Goal: Task Accomplishment & Management: Use online tool/utility

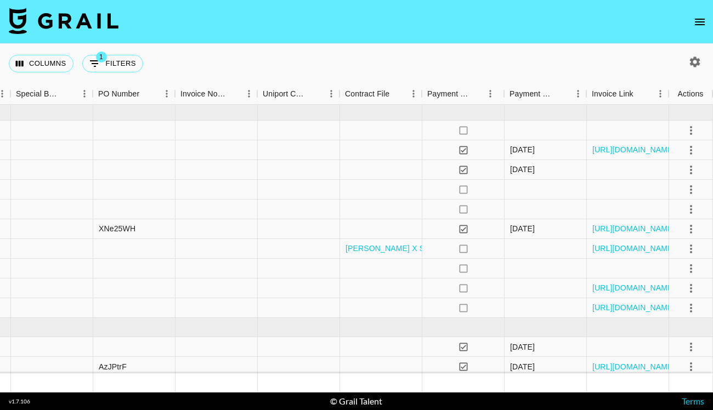
scroll to position [0, 1108]
click at [695, 262] on icon "select merge strategy" at bounding box center [690, 268] width 13 height 13
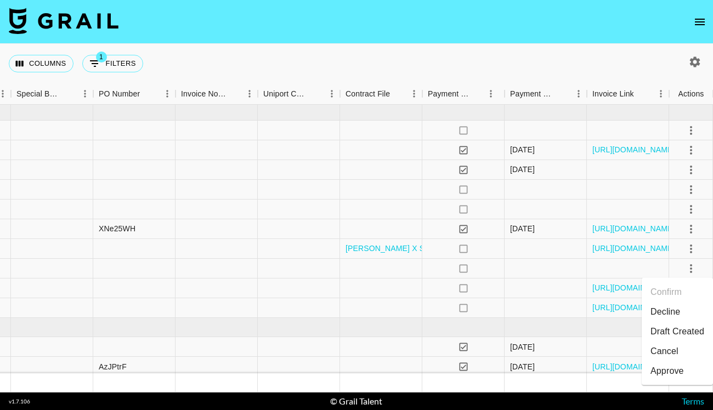
click at [668, 327] on li "Draft Created" at bounding box center [676, 332] width 71 height 20
click at [548, 66] on div "Columns 1 Filters + Booking" at bounding box center [356, 63] width 713 height 39
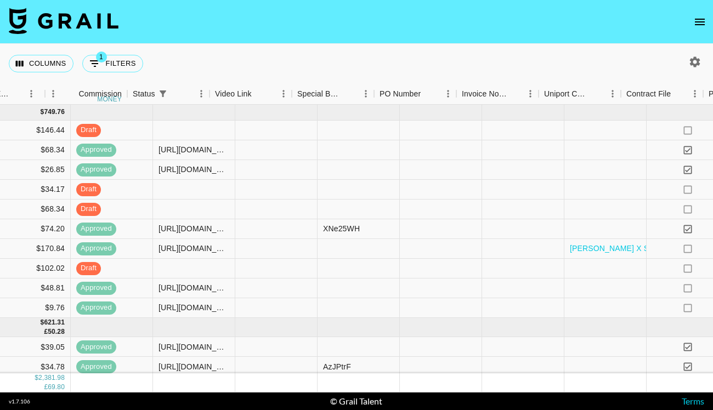
scroll to position [0, 1097]
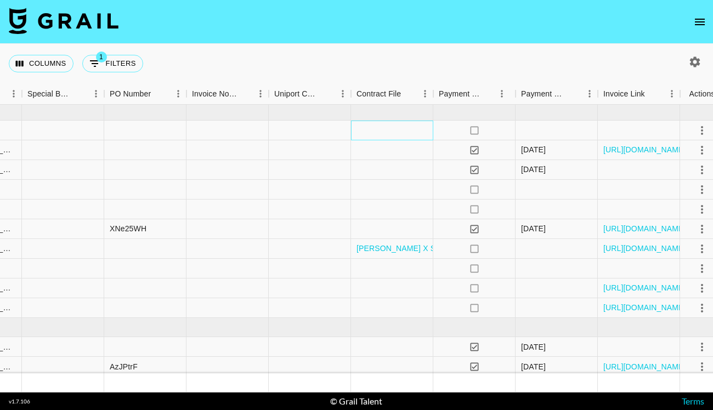
click at [392, 129] on div at bounding box center [392, 131] width 82 height 20
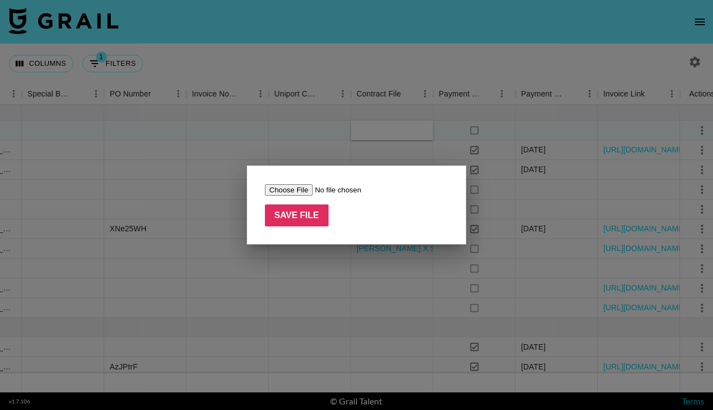
click at [294, 192] on input "file" at bounding box center [334, 190] width 139 height 12
type input "C:\fakepath\AGREEMNET 9-11.pdf"
click at [303, 217] on input "Save File" at bounding box center [297, 216] width 64 height 22
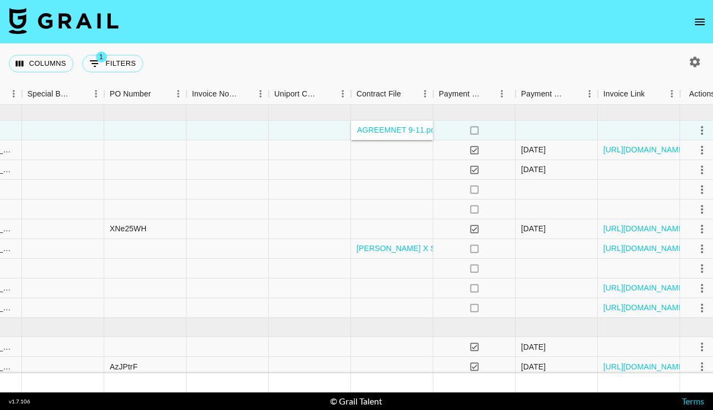
click at [365, 64] on div "Columns 1 Filters + Booking" at bounding box center [356, 63] width 713 height 39
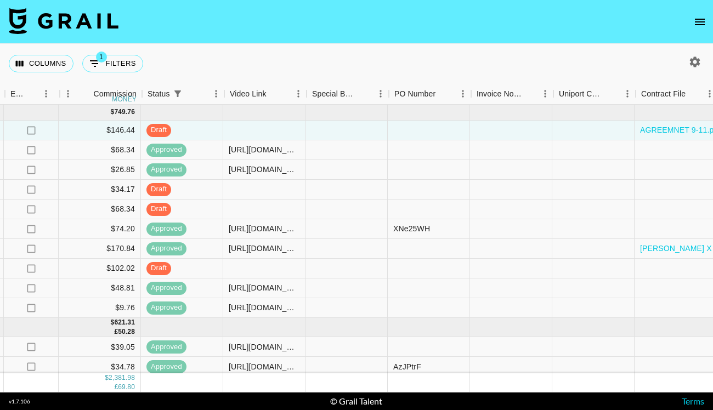
scroll to position [0, 811]
click at [702, 24] on icon "open drawer" at bounding box center [699, 21] width 13 height 13
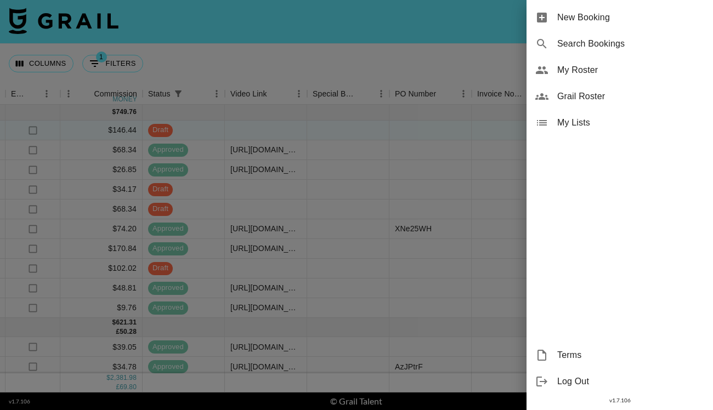
click at [571, 71] on span "My Roster" at bounding box center [630, 70] width 147 height 13
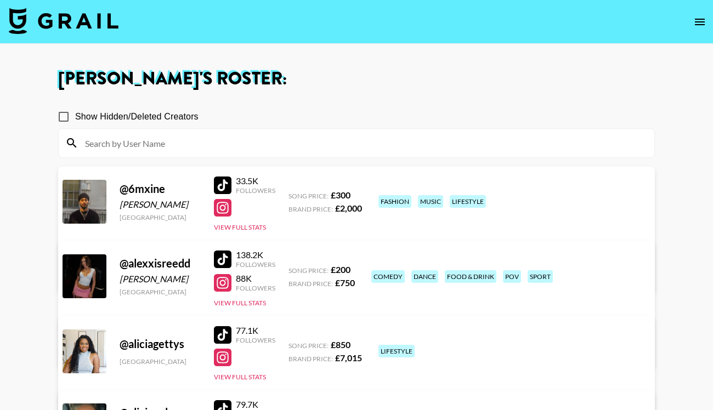
click at [393, 140] on input at bounding box center [362, 143] width 569 height 18
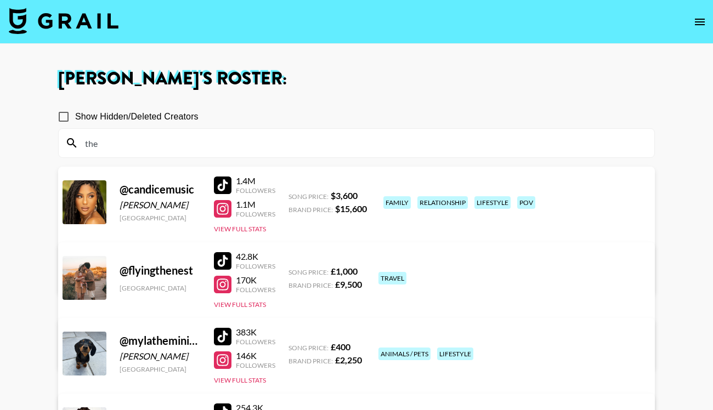
click at [227, 185] on div at bounding box center [223, 186] width 18 height 18
click at [141, 149] on input "the" at bounding box center [362, 143] width 569 height 18
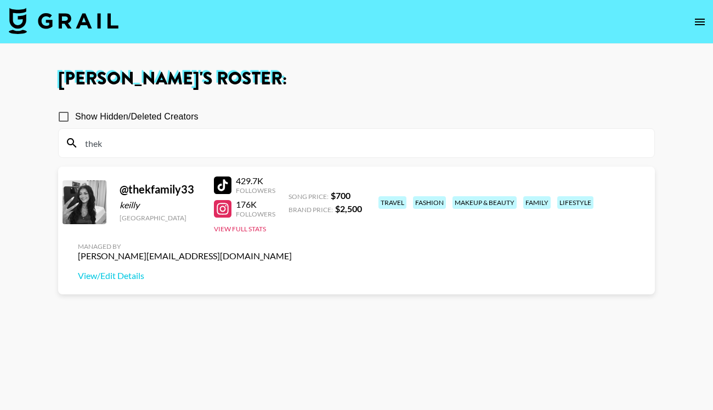
type input "thek"
click at [220, 181] on div at bounding box center [223, 186] width 18 height 18
click at [91, 35] on link at bounding box center [64, 22] width 110 height 29
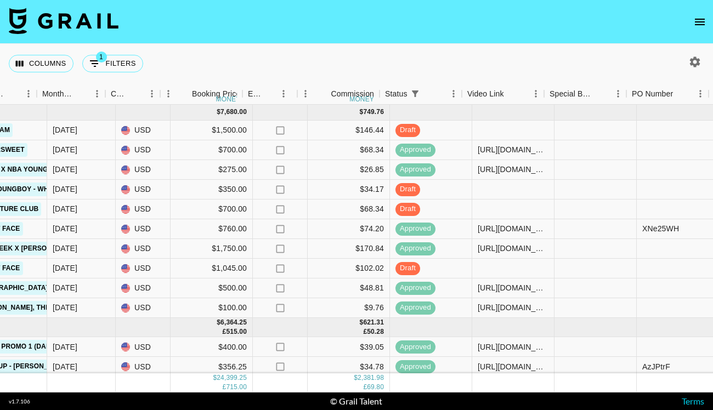
scroll to position [0, 575]
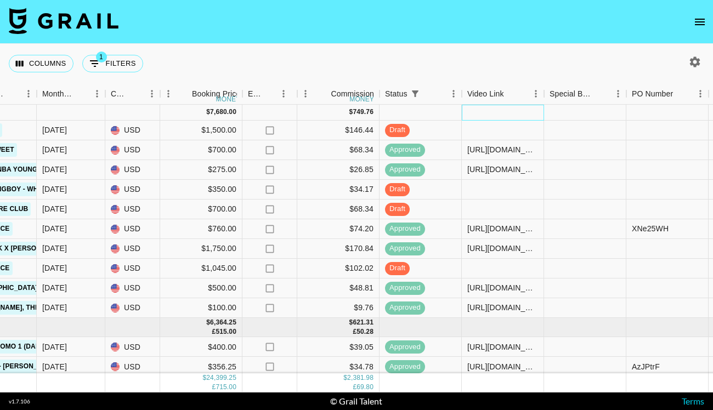
click at [490, 114] on div at bounding box center [503, 113] width 82 height 16
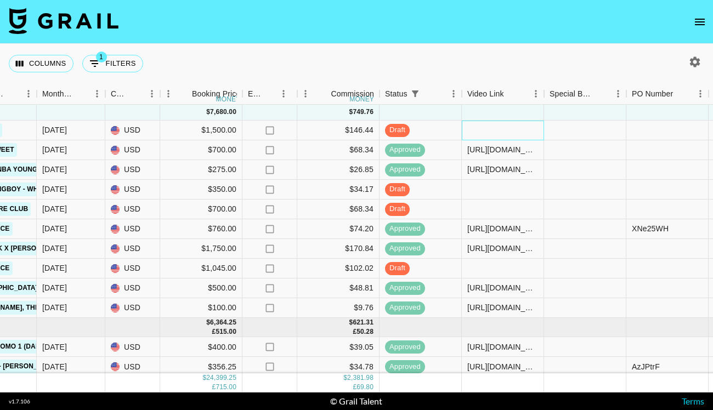
click at [492, 128] on div at bounding box center [503, 131] width 82 height 20
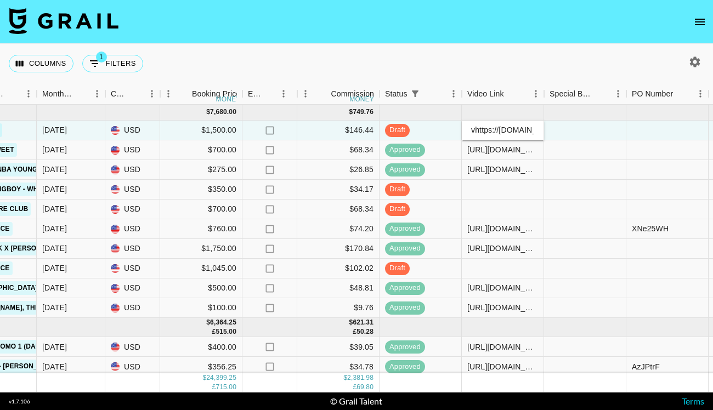
scroll to position [0, 437]
type input "[URL][DOMAIN_NAME]"
click at [491, 53] on div "Columns 1 Filters + Booking" at bounding box center [356, 63] width 713 height 39
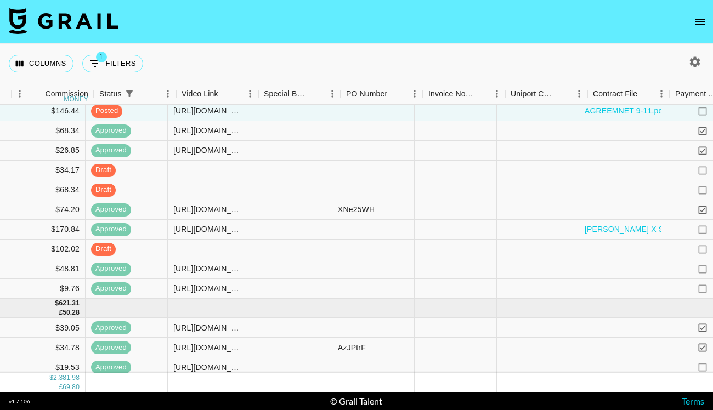
scroll to position [19, 876]
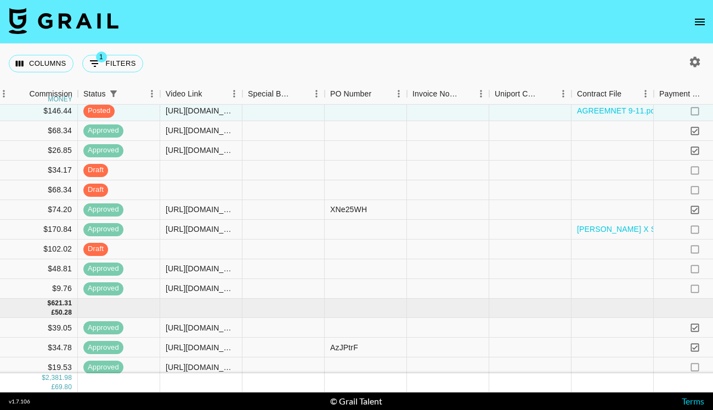
click at [706, 26] on icon "open drawer" at bounding box center [699, 21] width 13 height 13
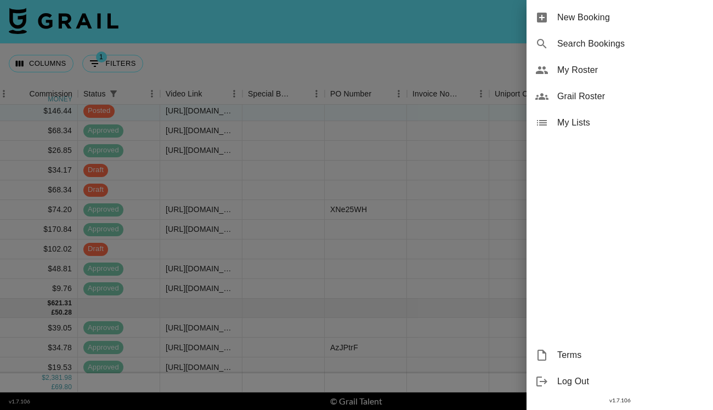
click at [625, 76] on span "My Roster" at bounding box center [630, 70] width 147 height 13
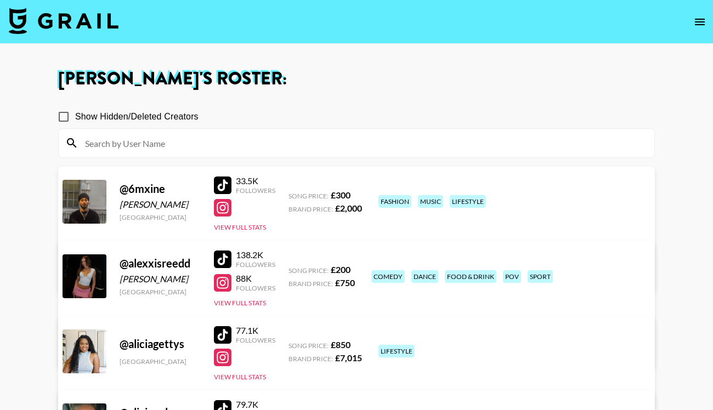
click at [365, 143] on input at bounding box center [362, 143] width 569 height 18
type input "d"
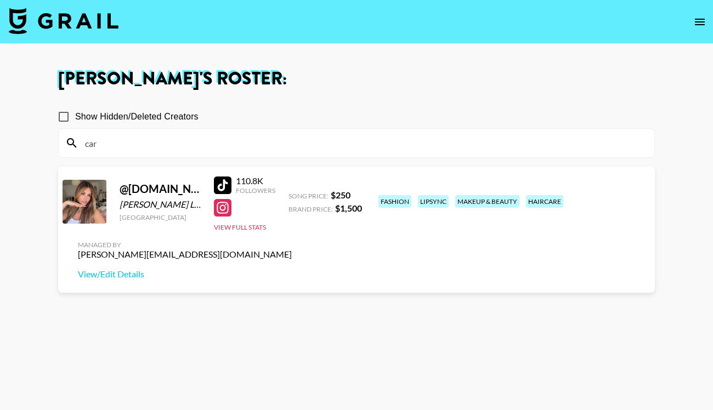
type input "car"
click at [222, 205] on div at bounding box center [223, 208] width 18 height 18
click at [217, 183] on div at bounding box center [223, 186] width 18 height 18
click at [127, 130] on div "car" at bounding box center [356, 143] width 595 height 29
drag, startPoint x: 115, startPoint y: 153, endPoint x: 95, endPoint y: 153, distance: 19.2
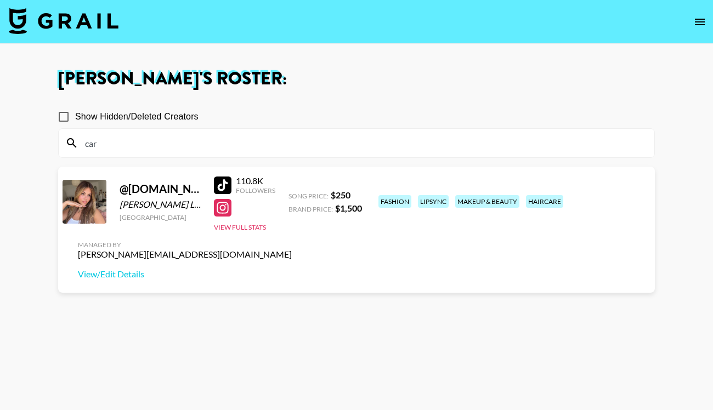
click at [104, 153] on div "car" at bounding box center [356, 143] width 595 height 29
